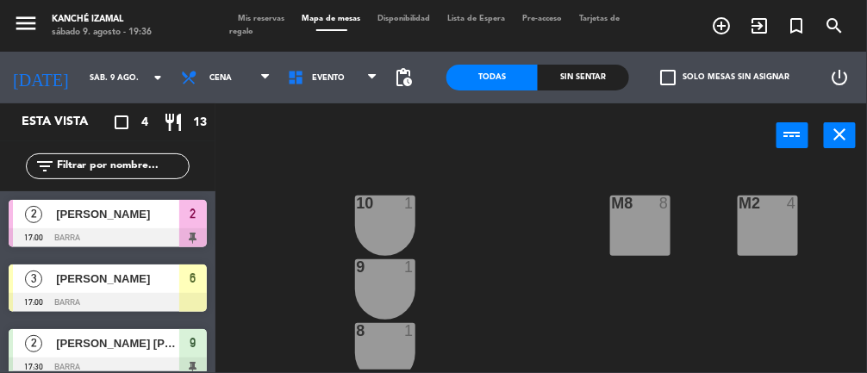
click at [108, 228] on div at bounding box center [108, 237] width 198 height 19
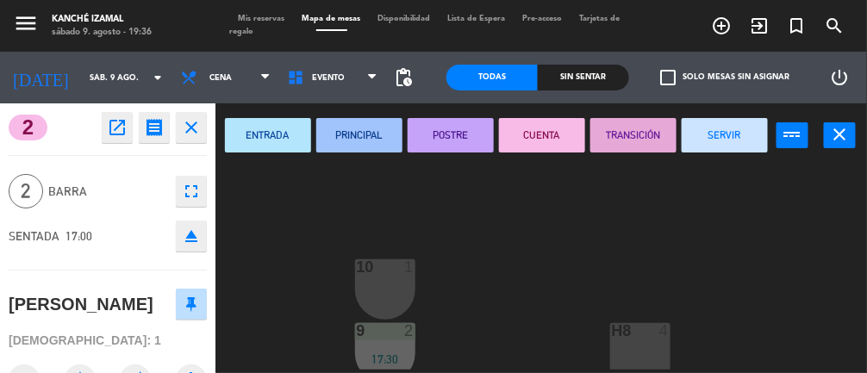
click at [840, 136] on icon "close" at bounding box center [840, 134] width 21 height 21
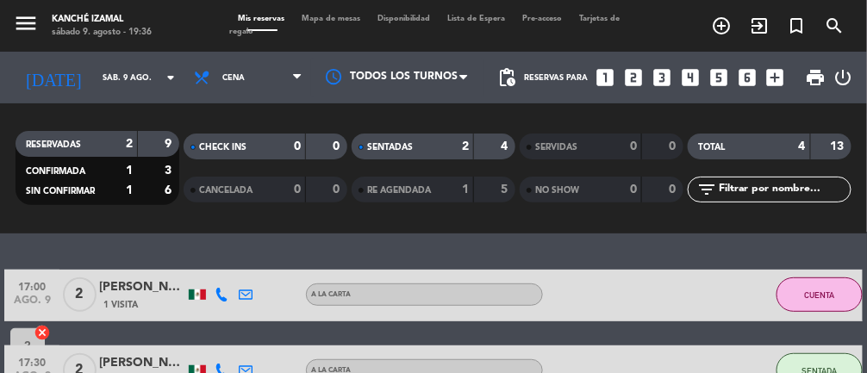
scroll to position [251, 0]
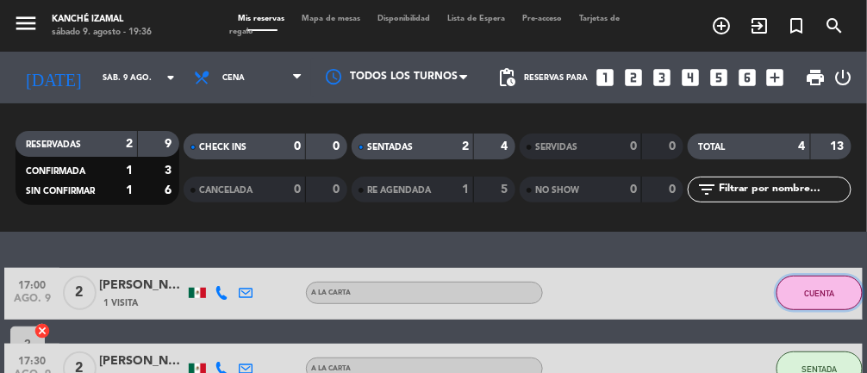
click at [801, 297] on button "CUENTA" at bounding box center [820, 293] width 86 height 34
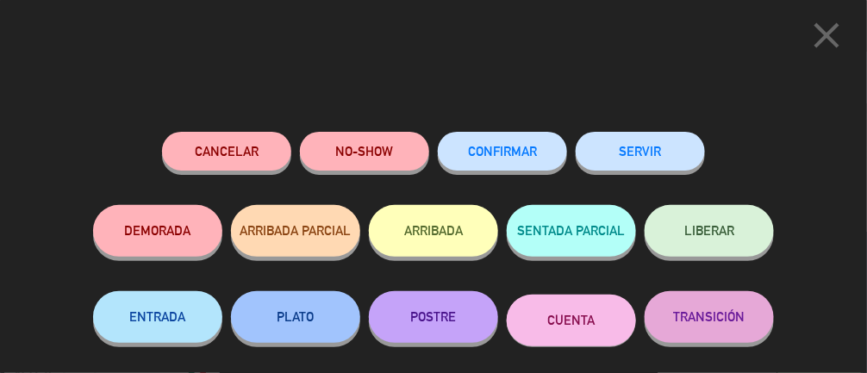
click at [694, 241] on button "LIBERAR" at bounding box center [709, 231] width 129 height 52
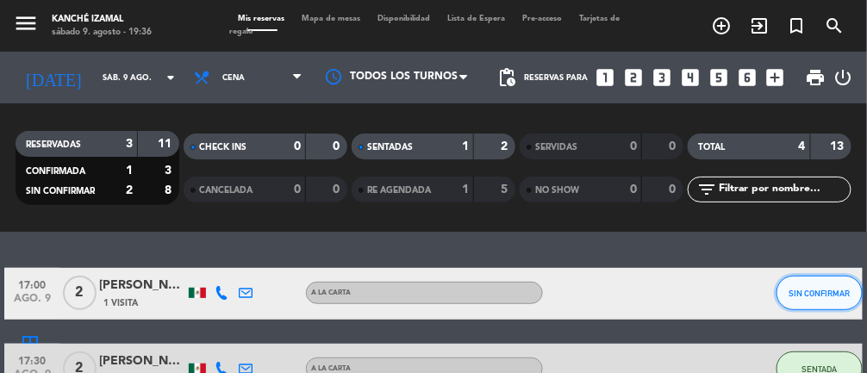
click at [801, 289] on span "SIN CONFIRMAR" at bounding box center [819, 293] width 61 height 9
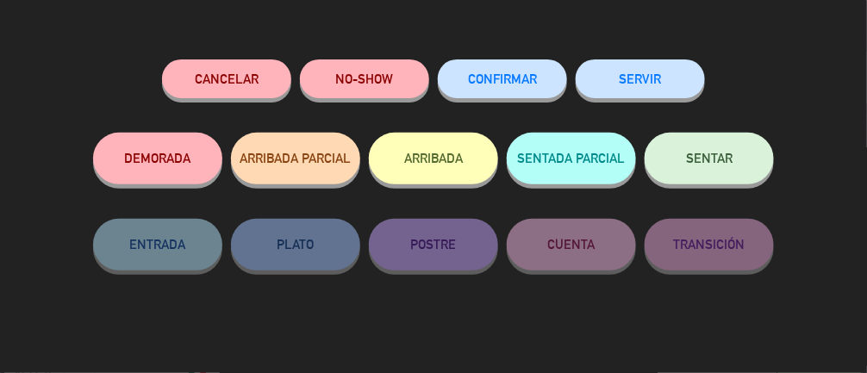
scroll to position [0, 0]
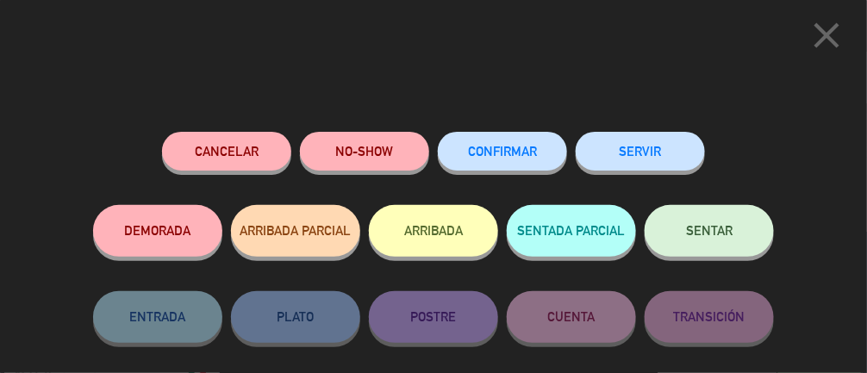
click at [525, 141] on button "CONFIRMAR" at bounding box center [502, 151] width 129 height 39
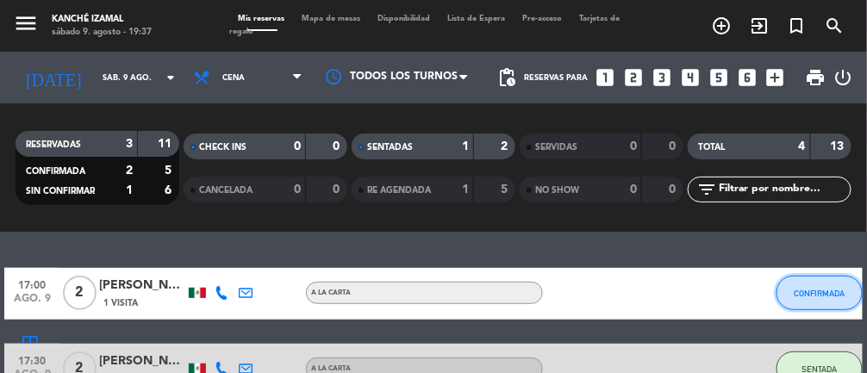
click at [799, 302] on button "CONFIRMADA" at bounding box center [820, 293] width 86 height 34
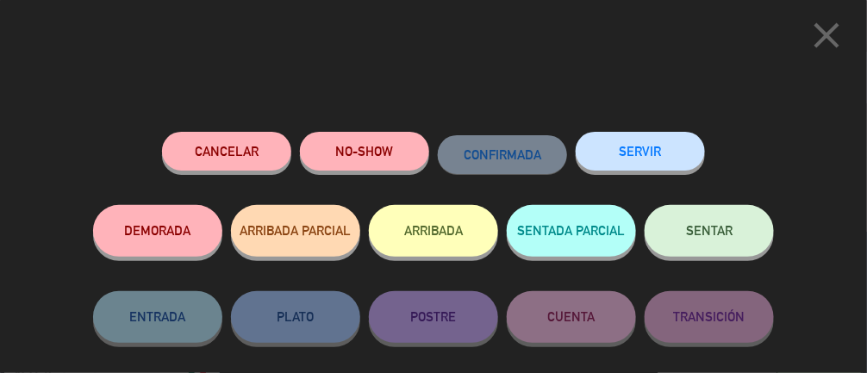
click at [689, 247] on button "SENTAR" at bounding box center [709, 231] width 129 height 52
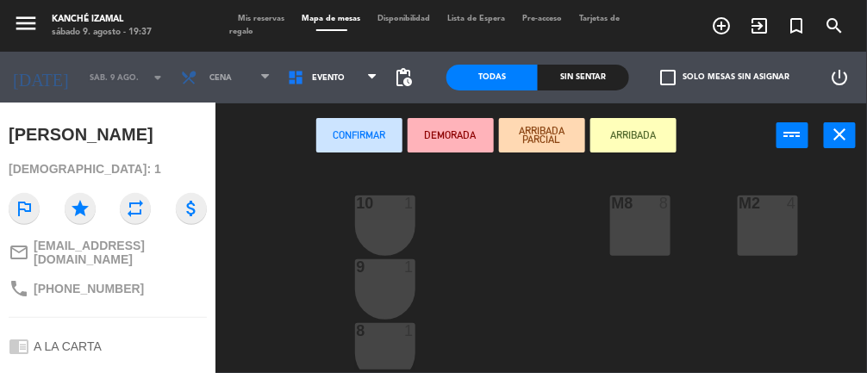
click at [840, 139] on icon "close" at bounding box center [840, 134] width 21 height 21
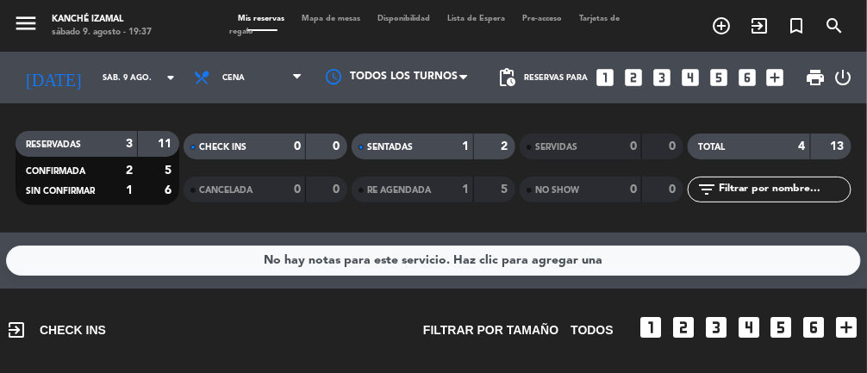
click at [143, 74] on input "sáb. 9 ago." at bounding box center [149, 78] width 111 height 27
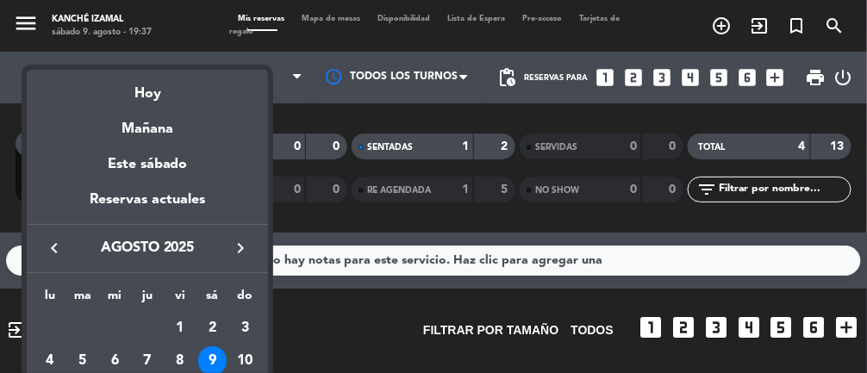
click at [144, 98] on div "Hoy" at bounding box center [147, 87] width 241 height 35
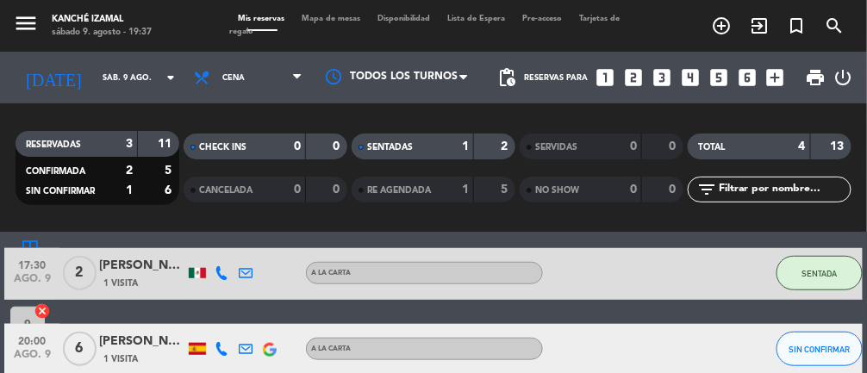
scroll to position [352, 0]
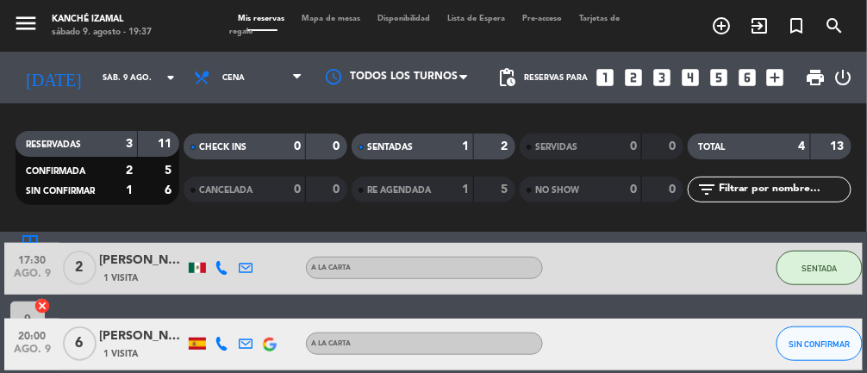
click at [138, 344] on div "[PERSON_NAME]" at bounding box center [142, 337] width 86 height 20
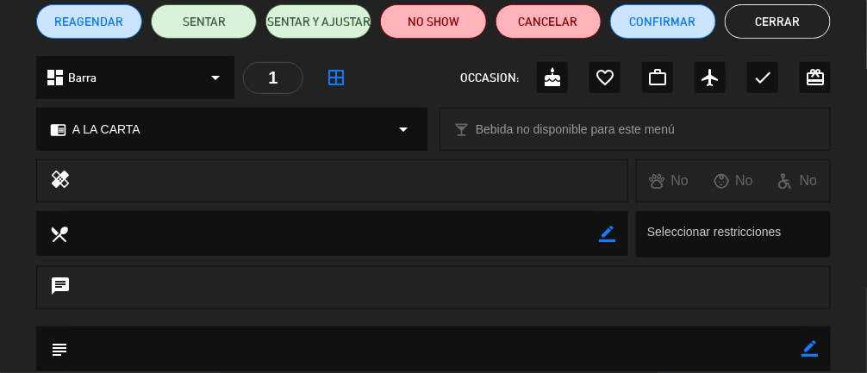
scroll to position [0, 0]
